Goal: Navigation & Orientation: Understand site structure

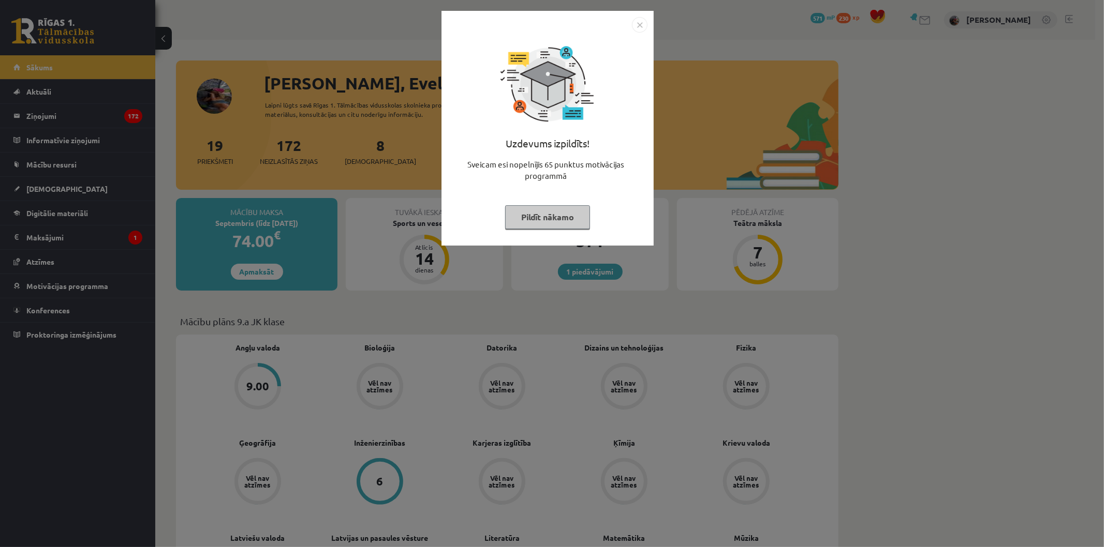
click at [530, 215] on button "Pildīt nākamo" at bounding box center [547, 217] width 85 height 24
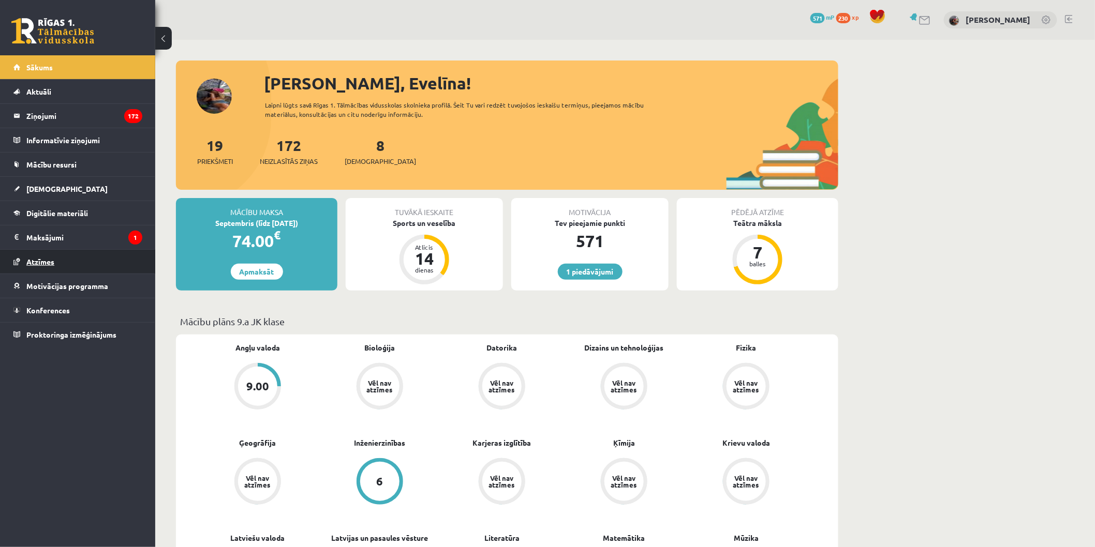
click at [69, 265] on link "Atzīmes" at bounding box center [77, 262] width 129 height 24
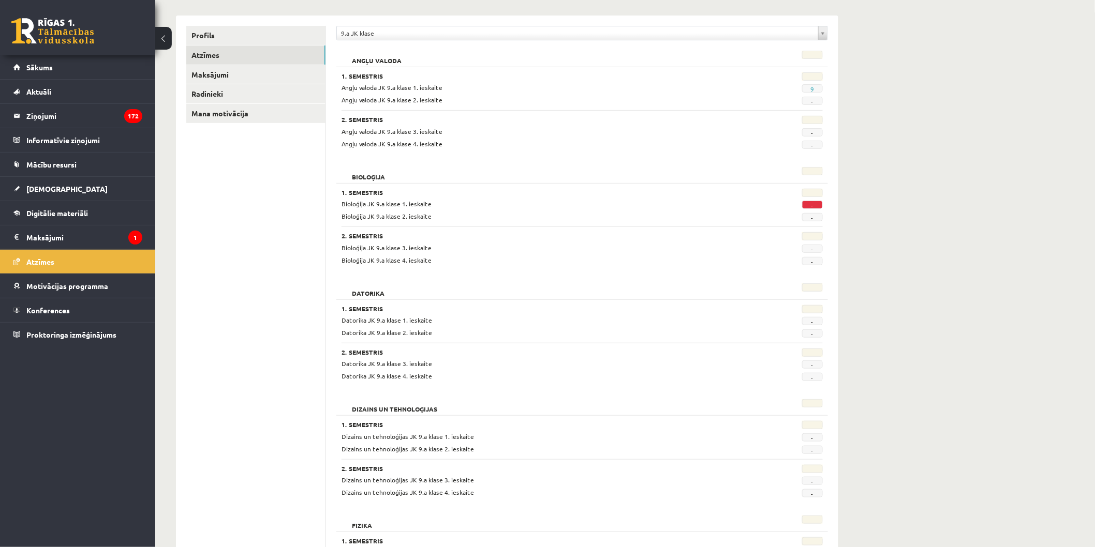
scroll to position [50, 0]
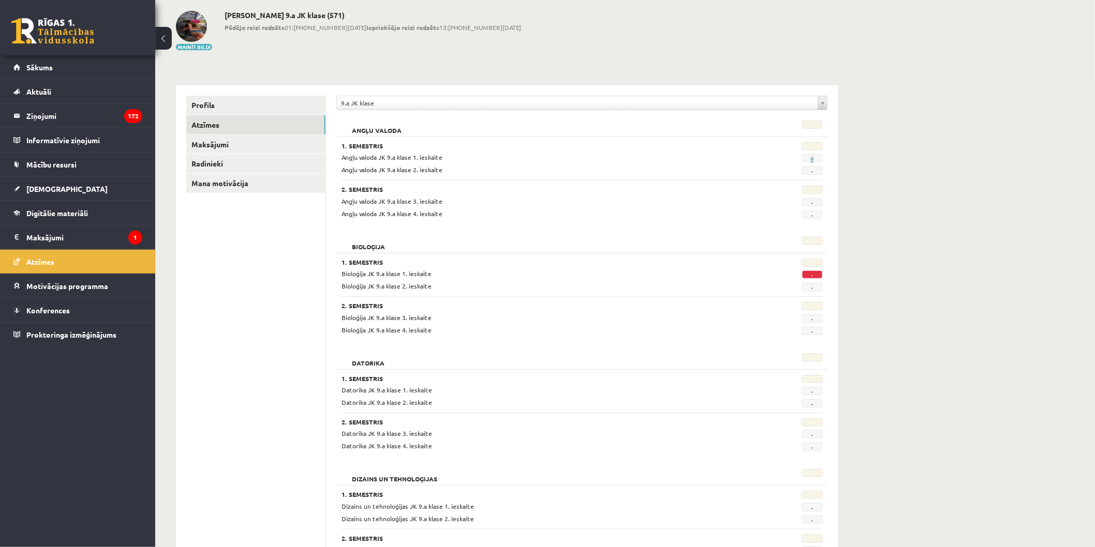
click at [813, 157] on link "9" at bounding box center [812, 159] width 4 height 8
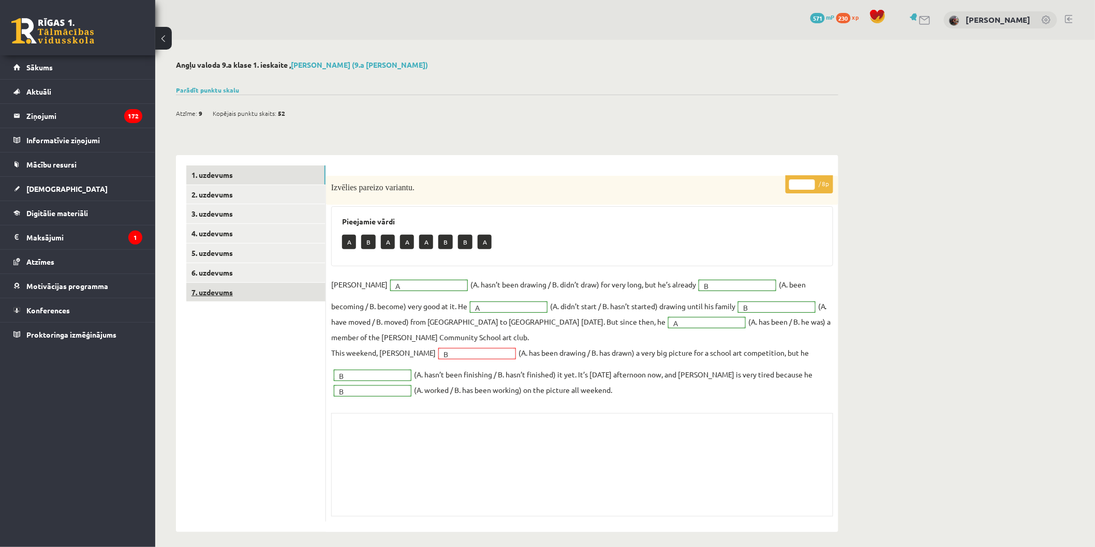
click at [297, 297] on link "7. uzdevums" at bounding box center [255, 292] width 139 height 19
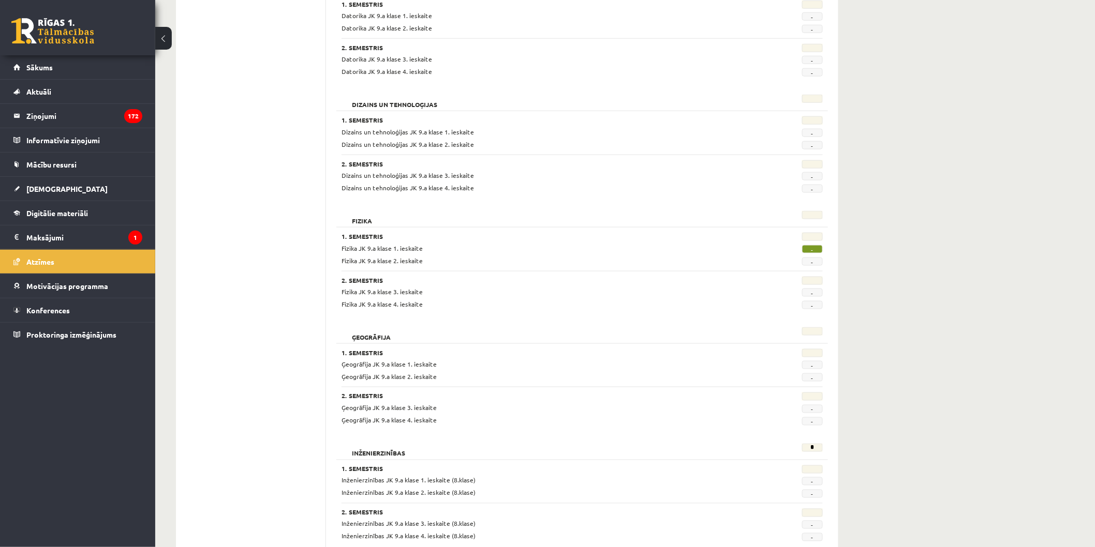
scroll to position [344, 0]
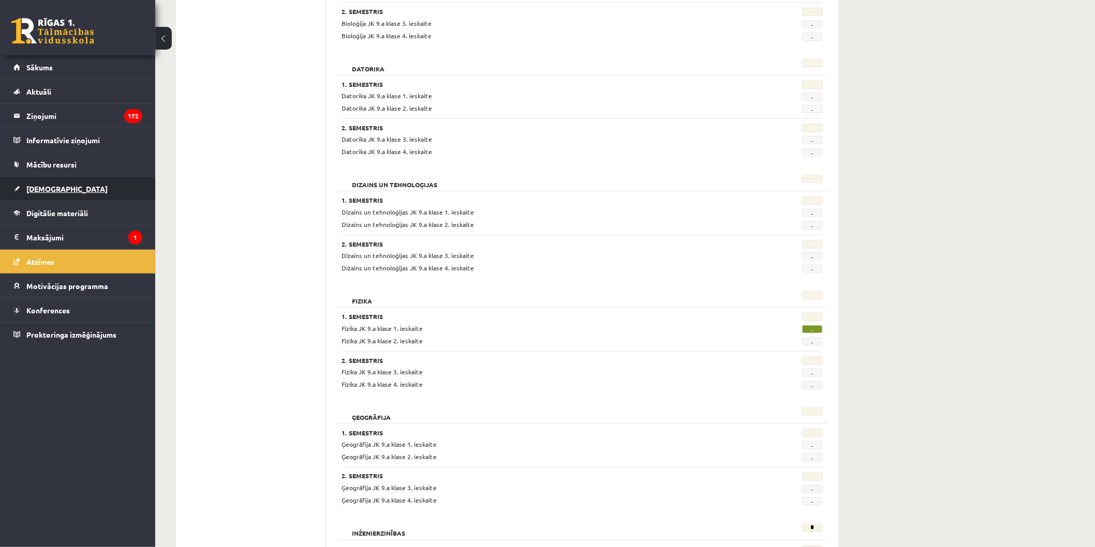
click at [63, 188] on link "[DEMOGRAPHIC_DATA]" at bounding box center [77, 189] width 129 height 24
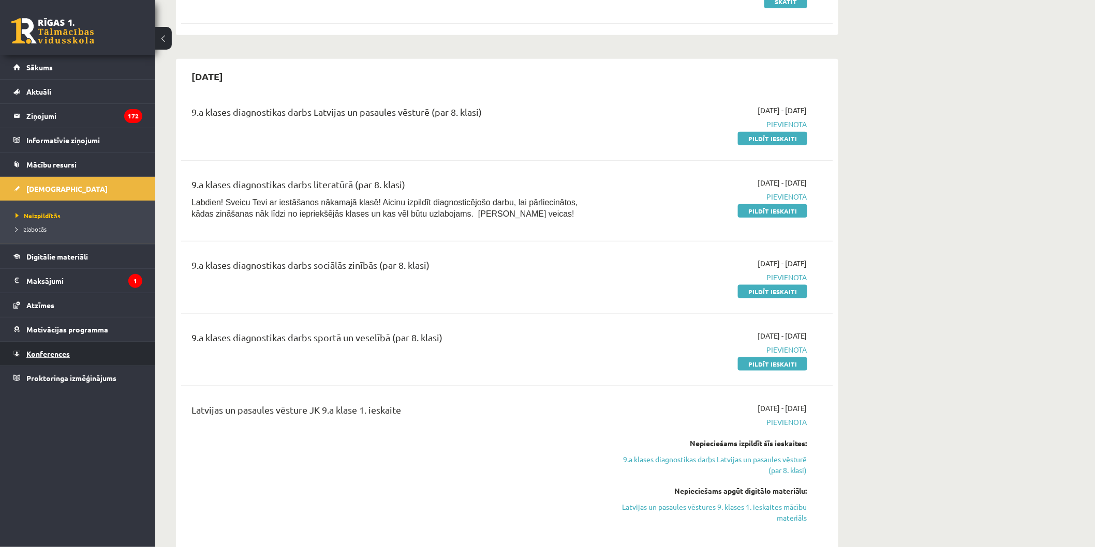
click at [83, 354] on link "Konferences" at bounding box center [77, 354] width 129 height 24
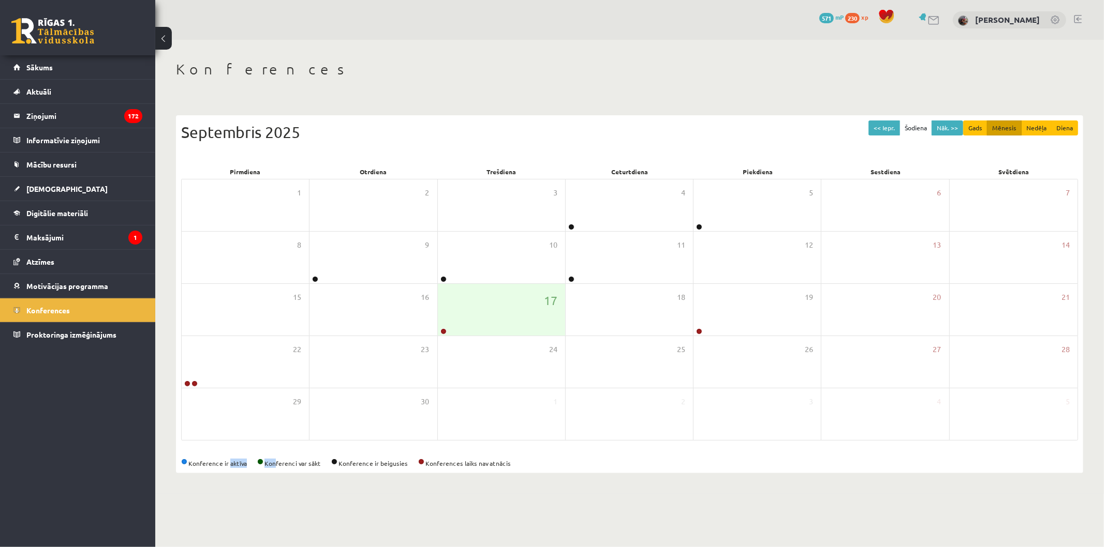
click at [284, 547] on html "eSkola - R1TV.lv 0 Dāvanas 571 mP 230 xp Evelīna Bernatoviča Sākums Aktuāli Kā …" at bounding box center [552, 273] width 1104 height 547
click at [43, 64] on span "Sākums" at bounding box center [39, 67] width 26 height 9
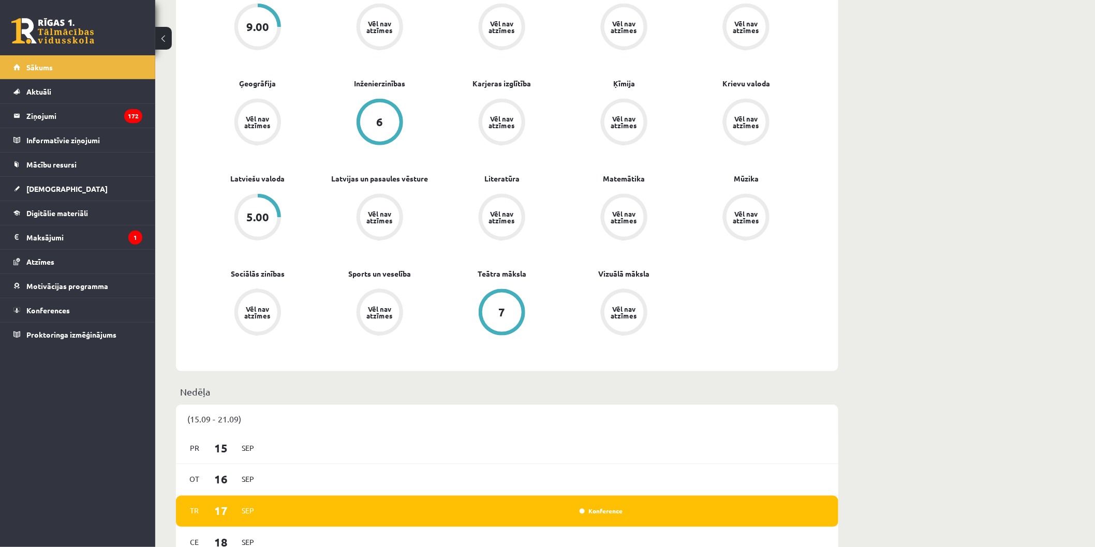
scroll to position [366, 0]
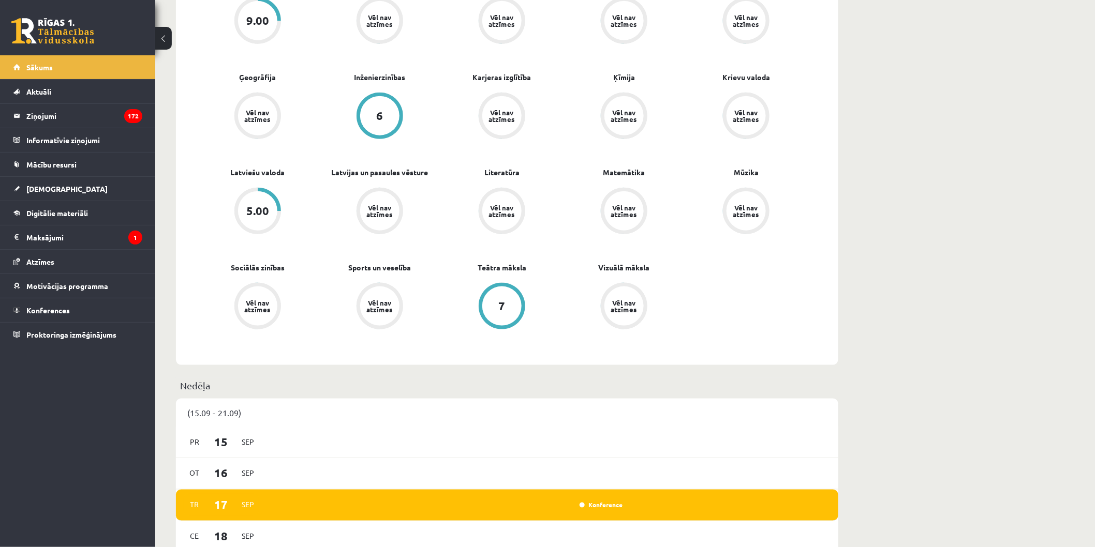
drag, startPoint x: 1089, startPoint y: 140, endPoint x: 1100, endPoint y: 171, distance: 32.9
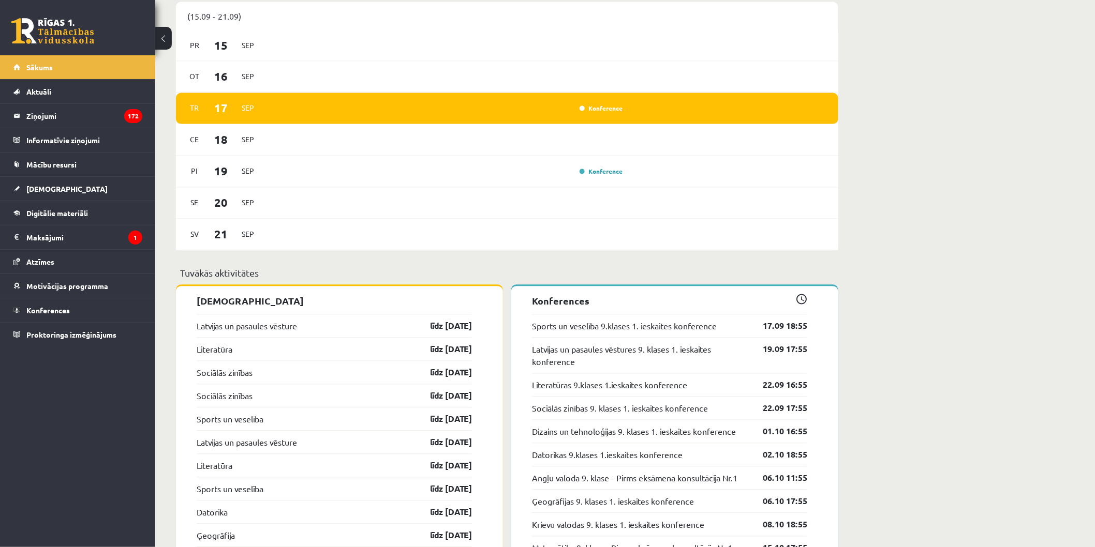
scroll to position [753, 0]
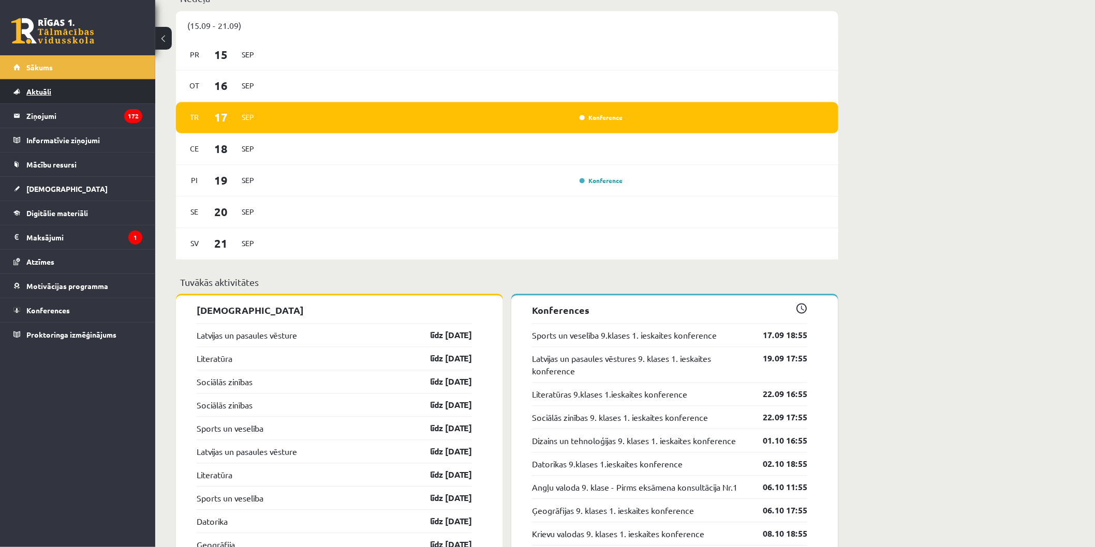
click at [121, 92] on link "Aktuāli" at bounding box center [77, 92] width 129 height 24
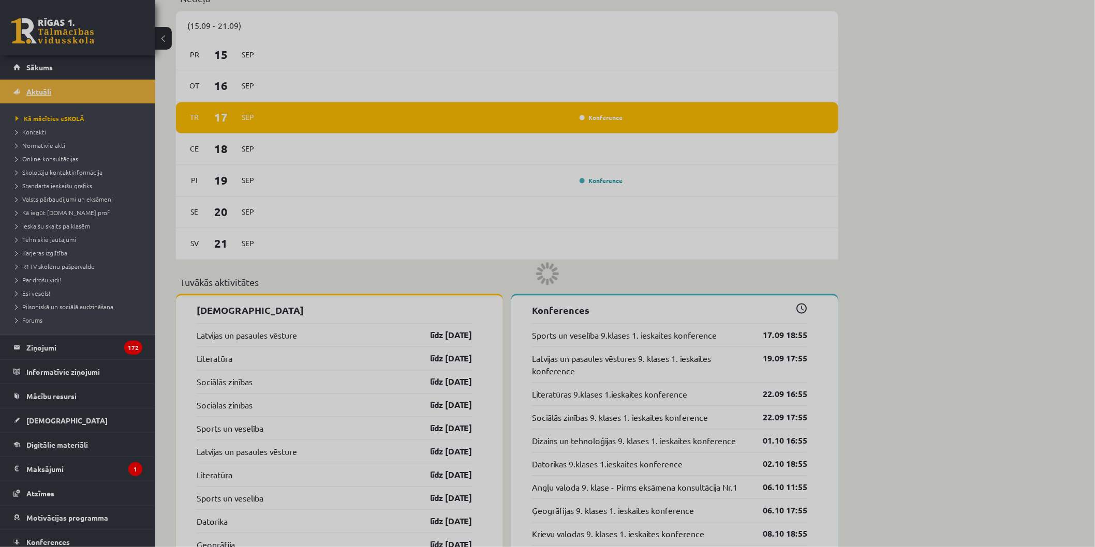
scroll to position [578, 0]
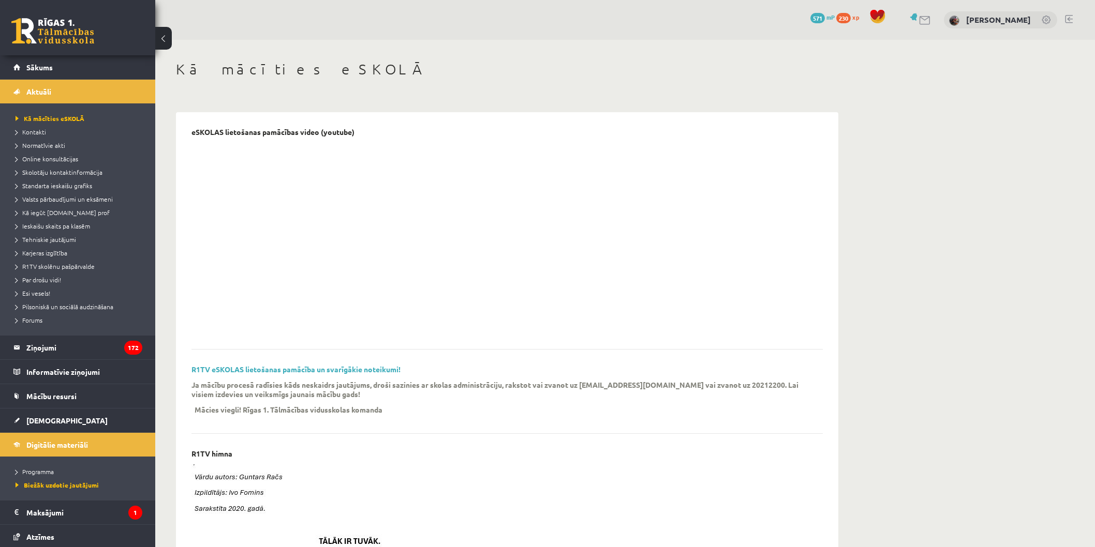
scroll to position [578, 0]
